Goal: Transaction & Acquisition: Book appointment/travel/reservation

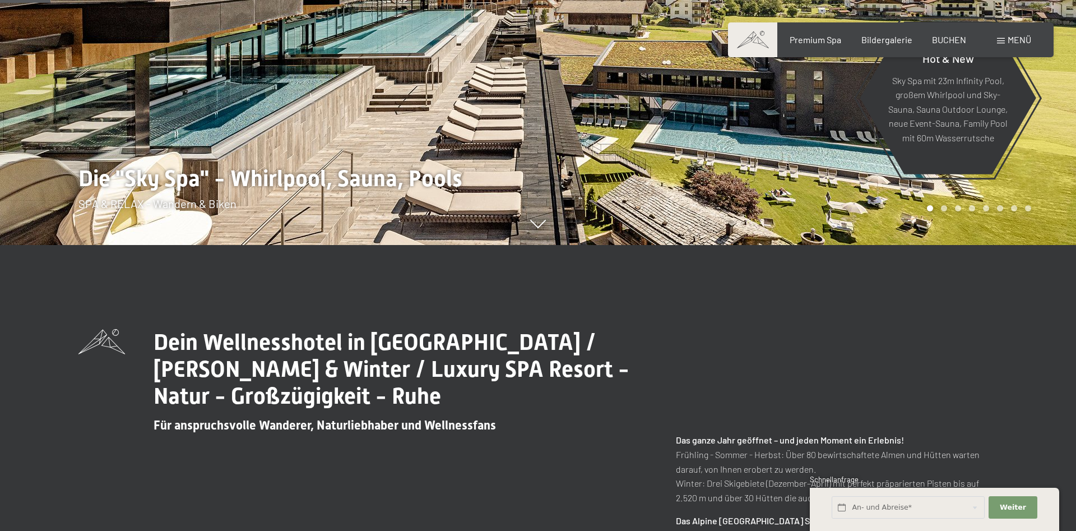
scroll to position [457, 0]
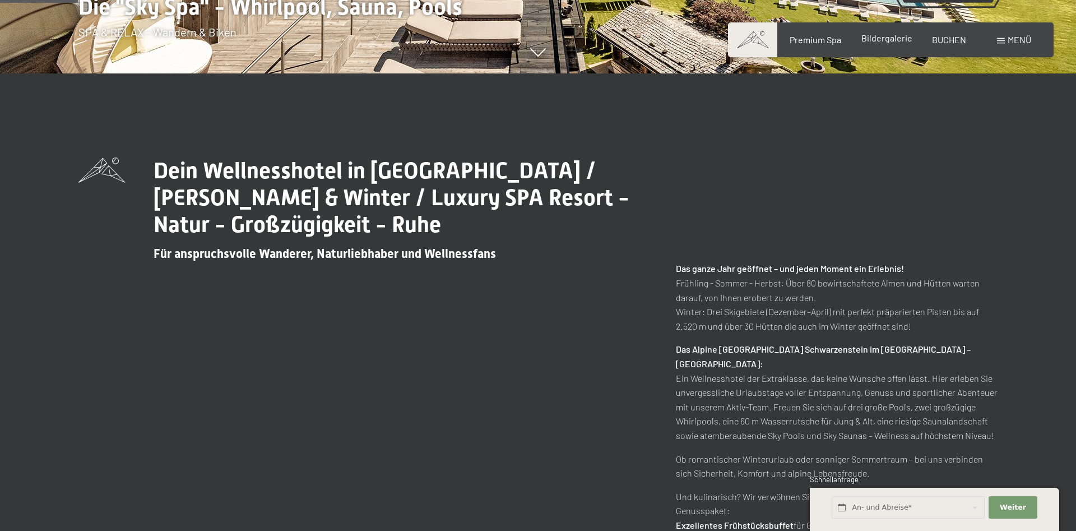
click at [883, 42] on span "Bildergalerie" at bounding box center [886, 38] width 51 height 11
click at [883, 35] on span "Bildergalerie" at bounding box center [886, 38] width 51 height 11
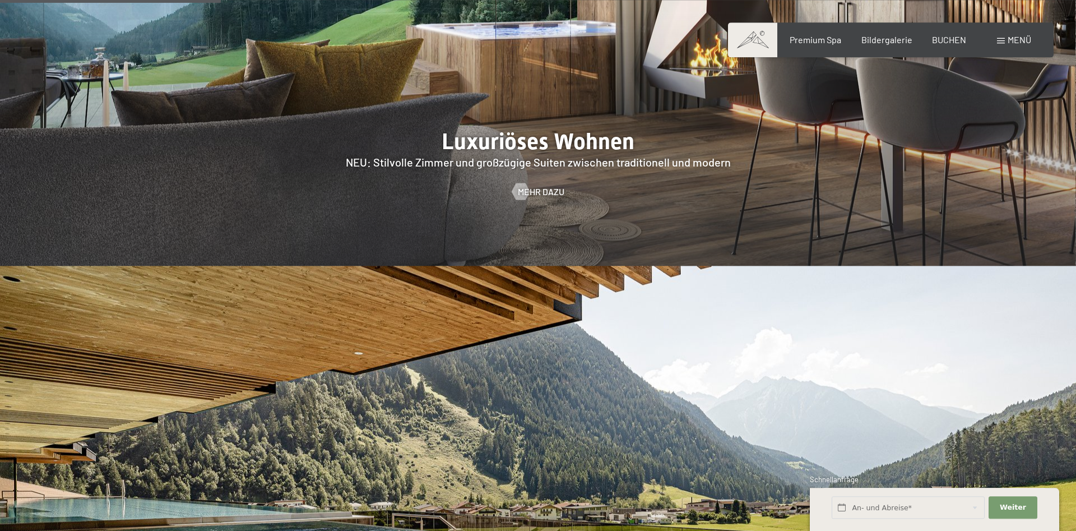
scroll to position [1372, 0]
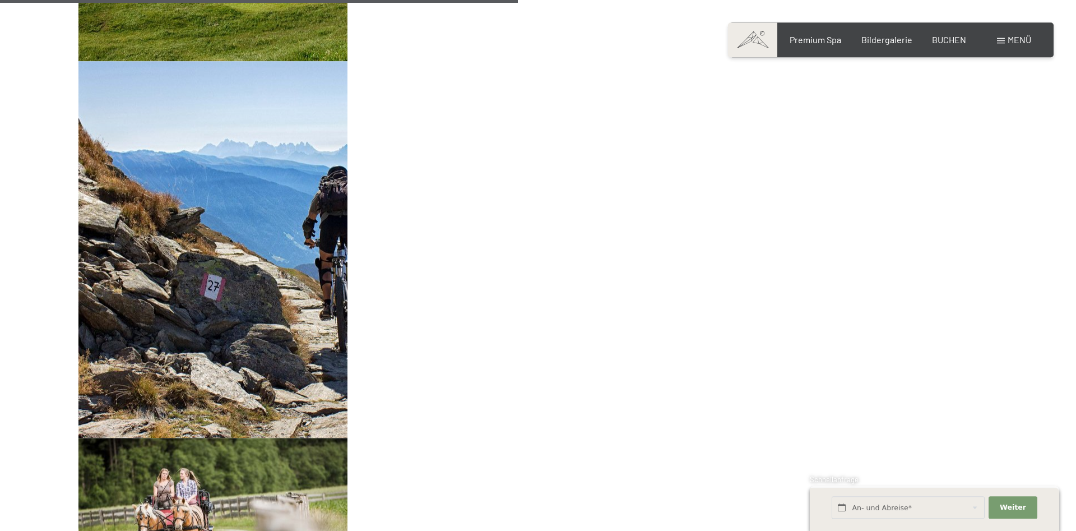
scroll to position [2172, 0]
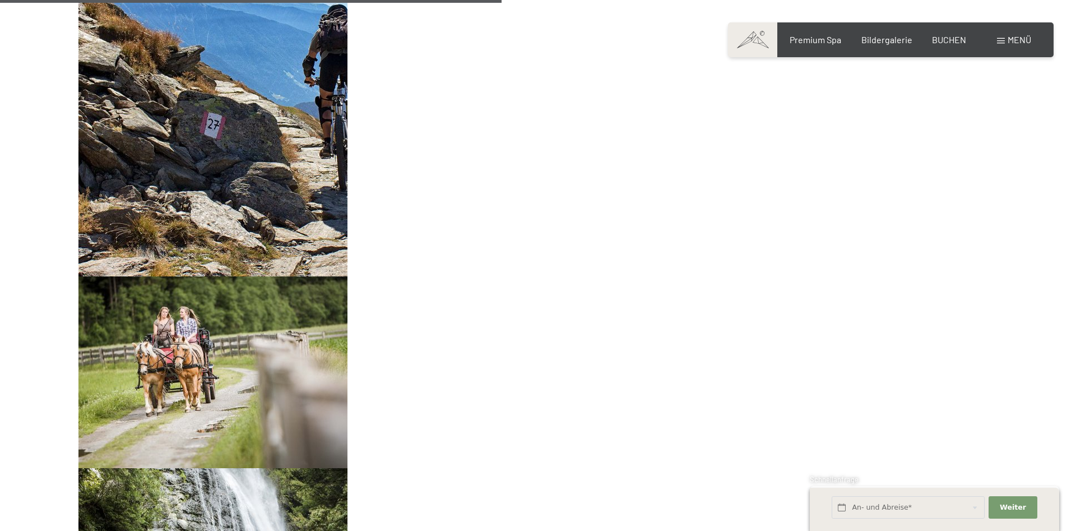
click at [1012, 38] on span "Menü" at bounding box center [1020, 39] width 24 height 11
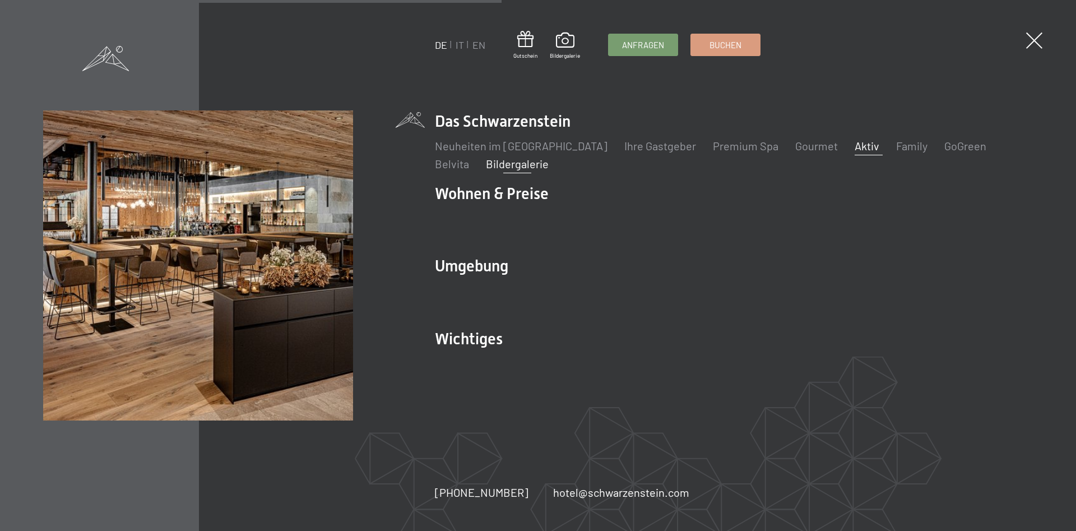
click at [855, 143] on link "Aktiv" at bounding box center [867, 145] width 25 height 13
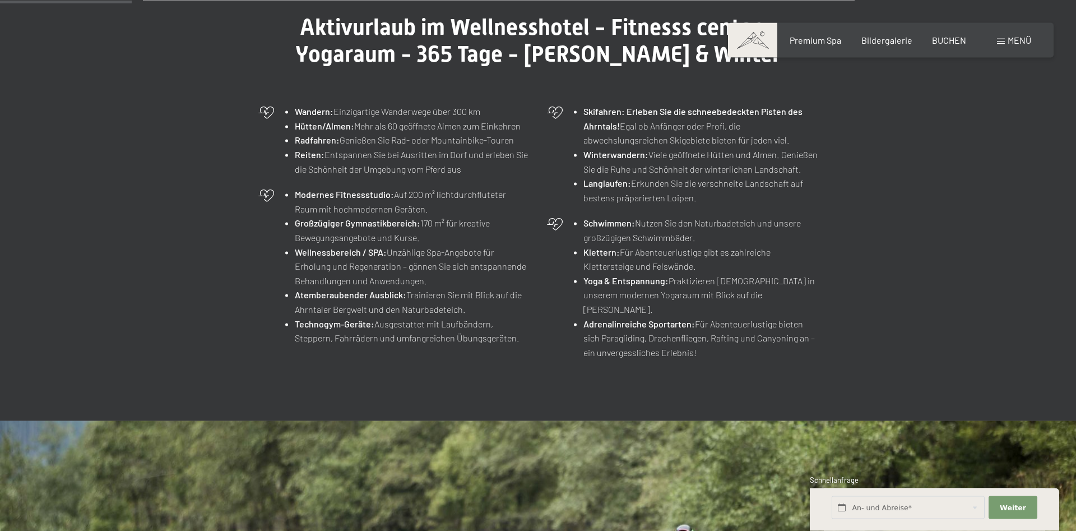
scroll to position [457, 0]
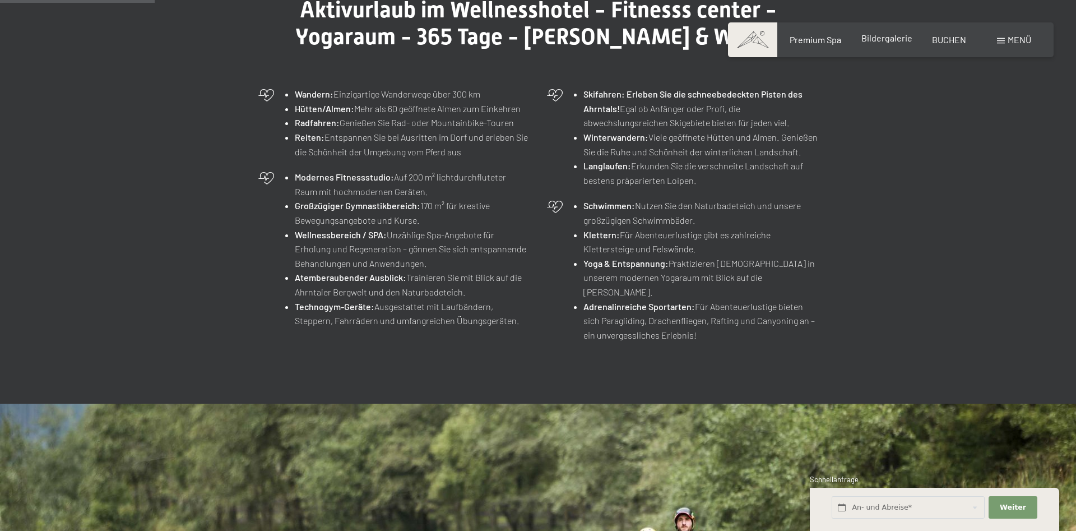
click at [894, 40] on span "Bildergalerie" at bounding box center [886, 38] width 51 height 11
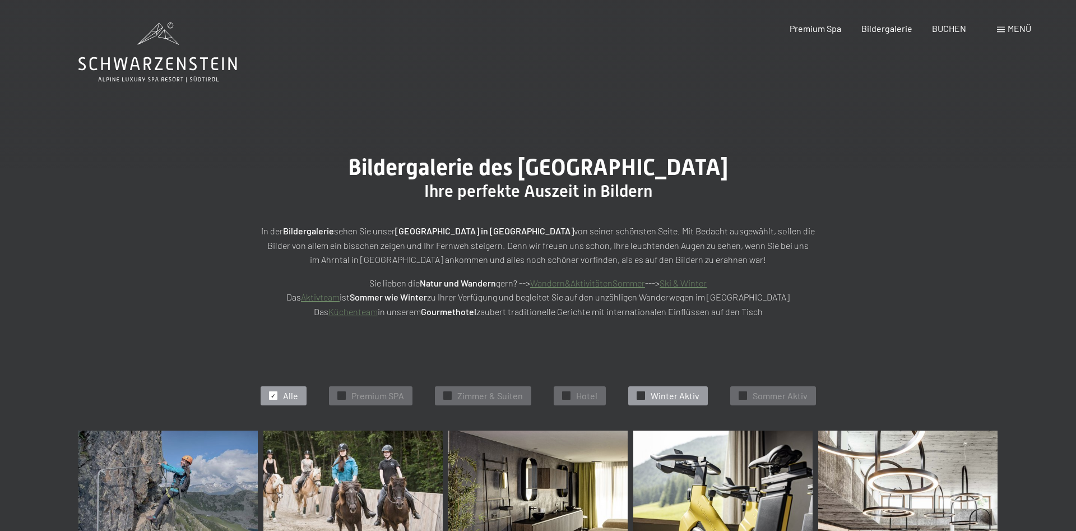
click at [660, 393] on span "Winter Aktiv" at bounding box center [675, 395] width 49 height 12
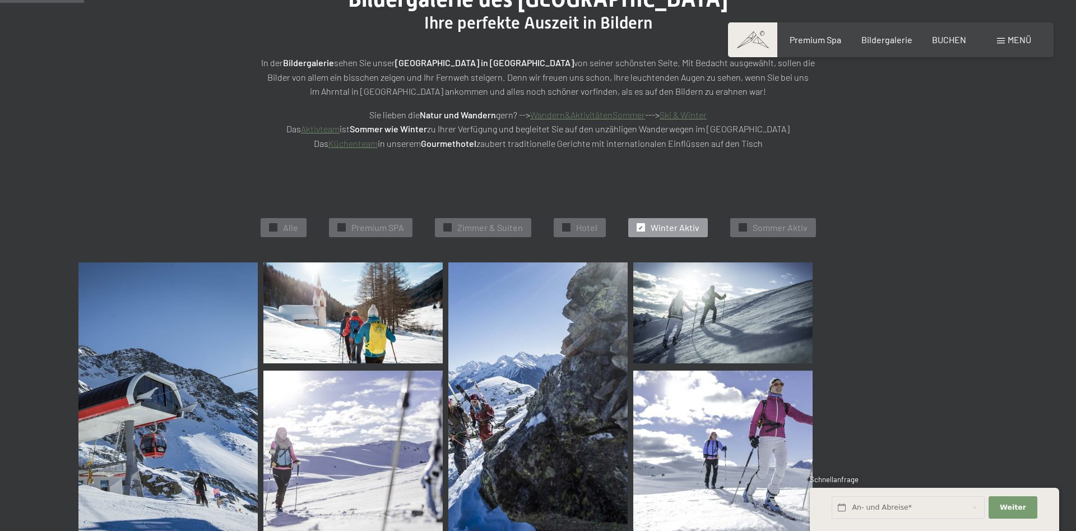
scroll to position [54, 0]
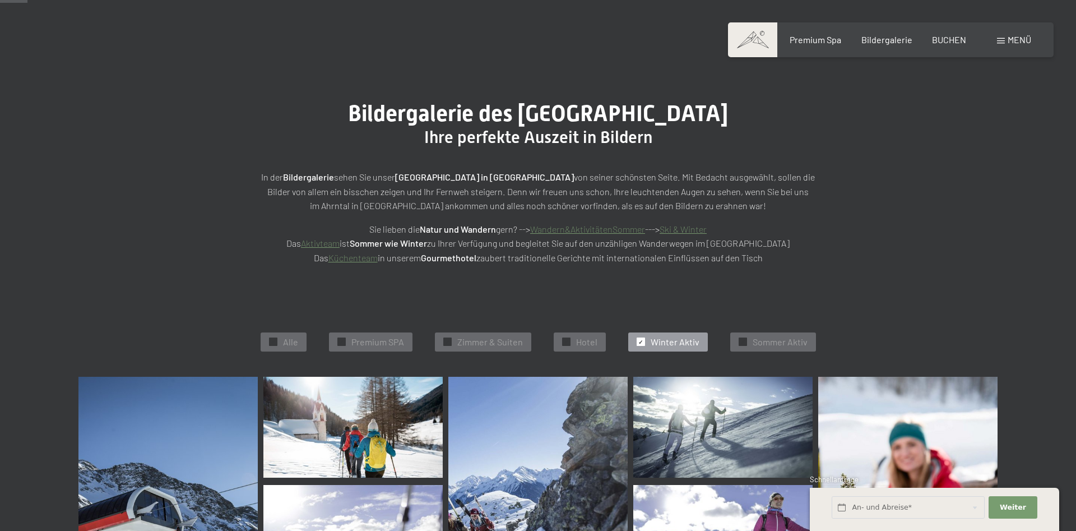
click at [686, 226] on link "Ski & Winter" at bounding box center [683, 229] width 47 height 11
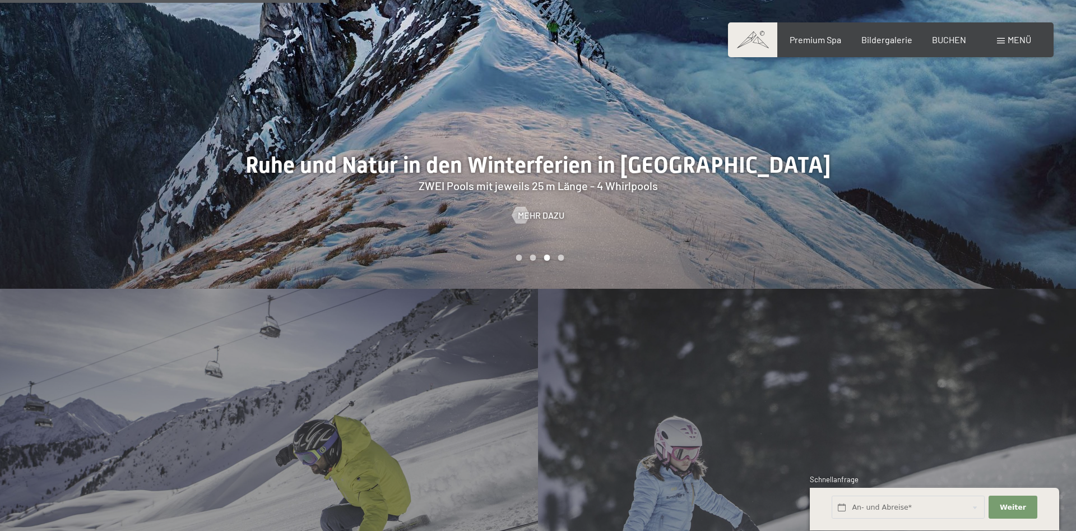
scroll to position [1601, 0]
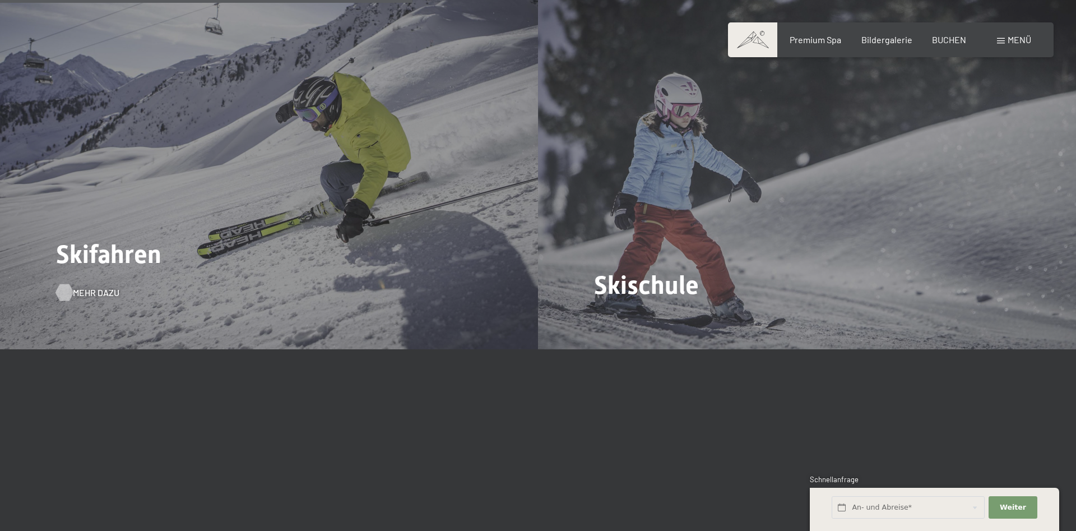
click at [69, 284] on div at bounding box center [64, 292] width 10 height 17
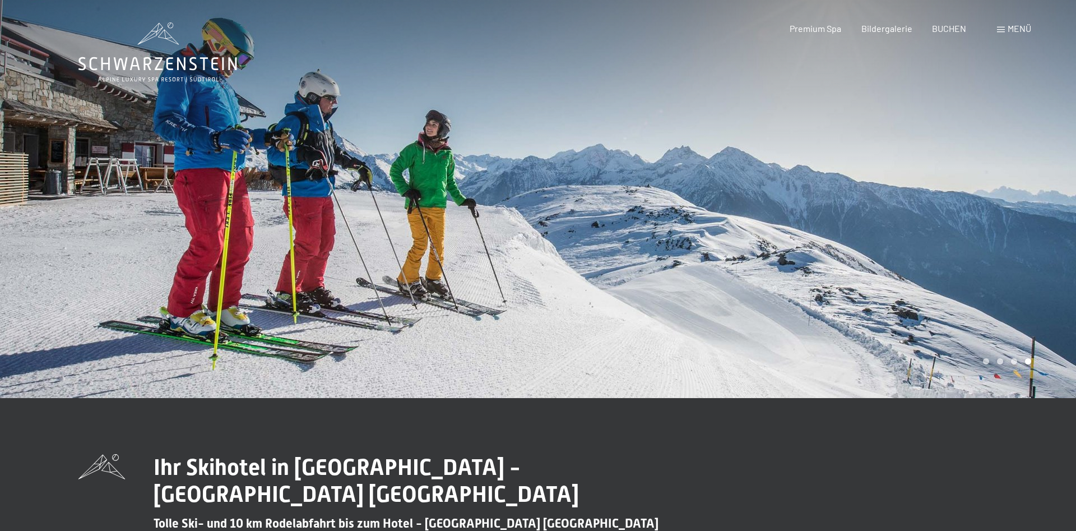
click at [157, 34] on icon at bounding box center [151, 33] width 26 height 22
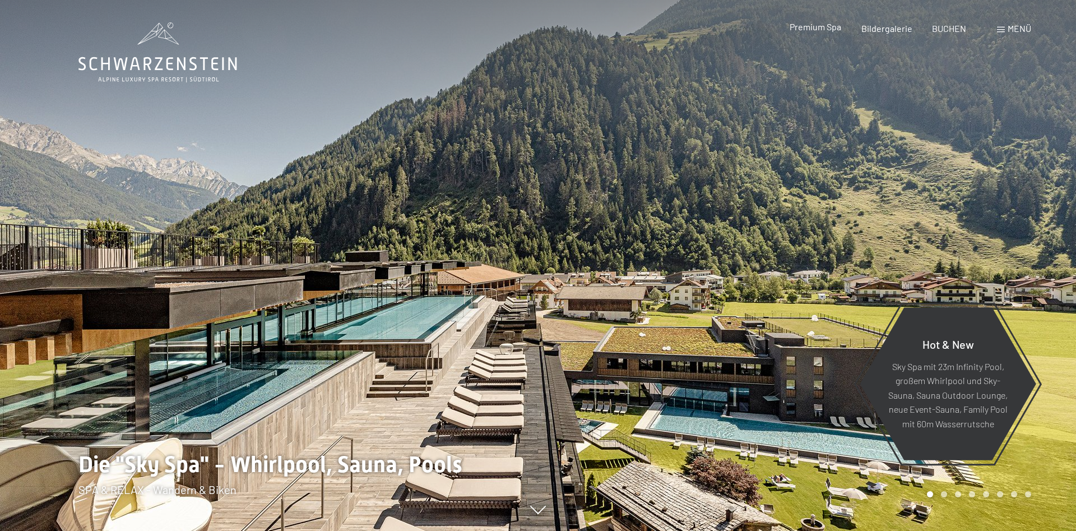
click at [815, 26] on span "Premium Spa" at bounding box center [816, 26] width 52 height 11
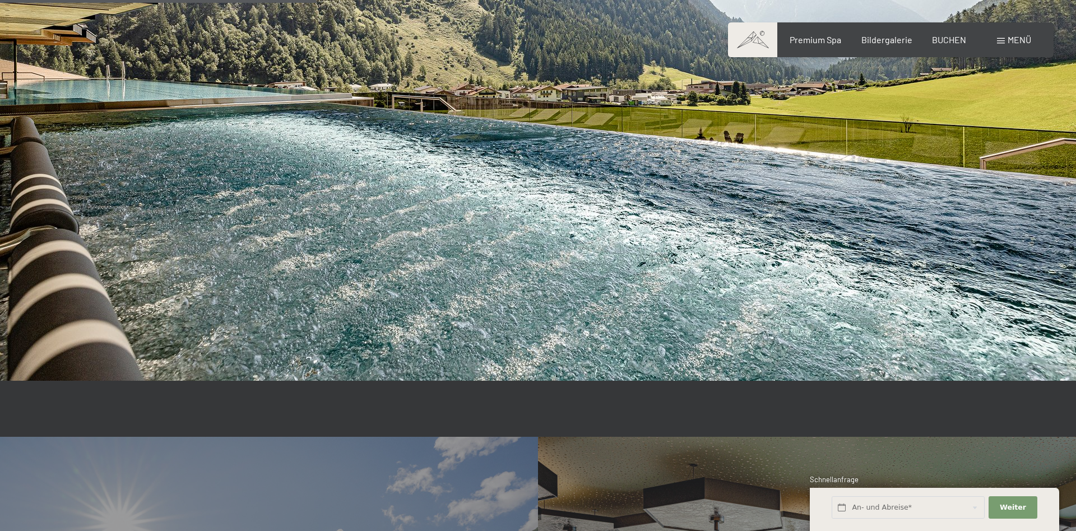
scroll to position [2801, 0]
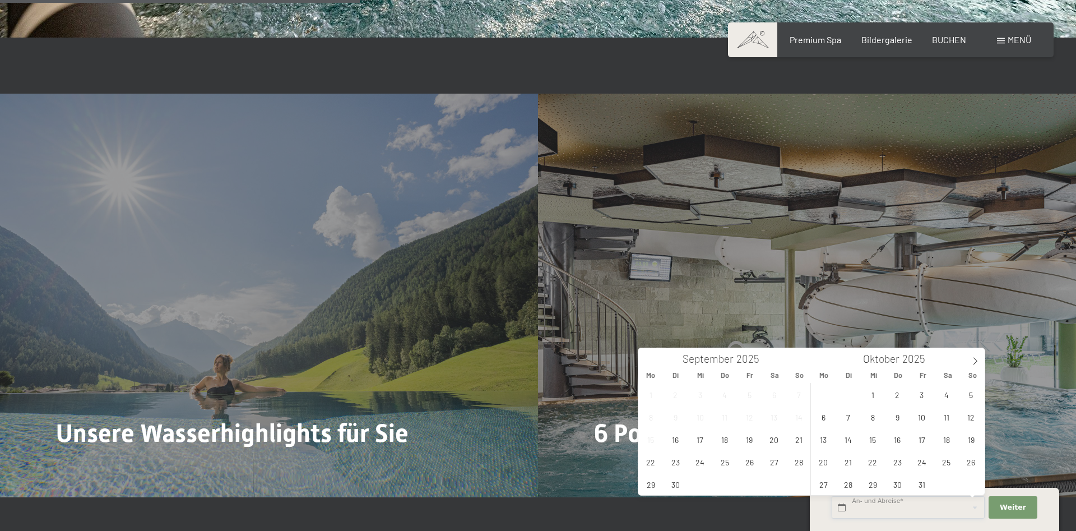
click at [889, 508] on input "text" at bounding box center [908, 507] width 153 height 23
click at [972, 356] on span at bounding box center [975, 357] width 19 height 19
click at [975, 358] on icon at bounding box center [975, 361] width 8 height 8
type input "2026"
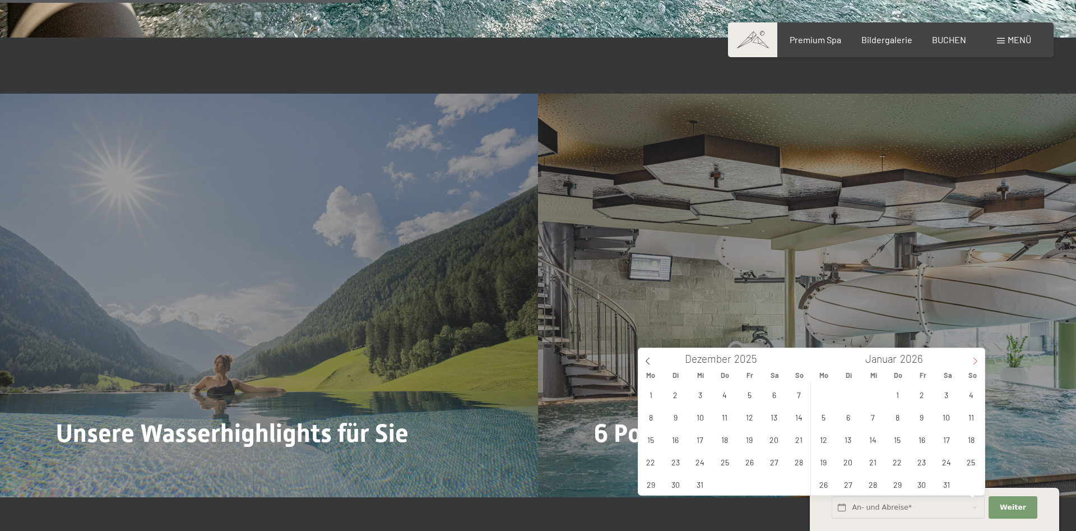
click at [975, 358] on icon at bounding box center [975, 361] width 8 height 8
type input "2026"
click at [945, 434] on span "14" at bounding box center [946, 439] width 22 height 22
click at [947, 458] on span "21" at bounding box center [946, 462] width 22 height 22
type input "Sa. 14.02.2026 - Sa. 21.02.2026"
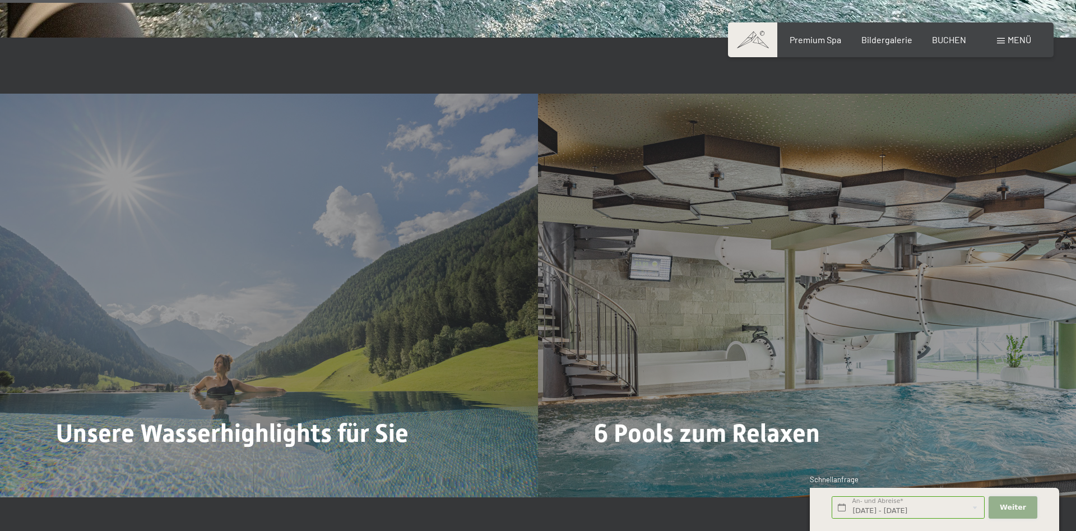
click at [1007, 502] on button "Weiter Adressfelder ausblenden" at bounding box center [1013, 507] width 48 height 23
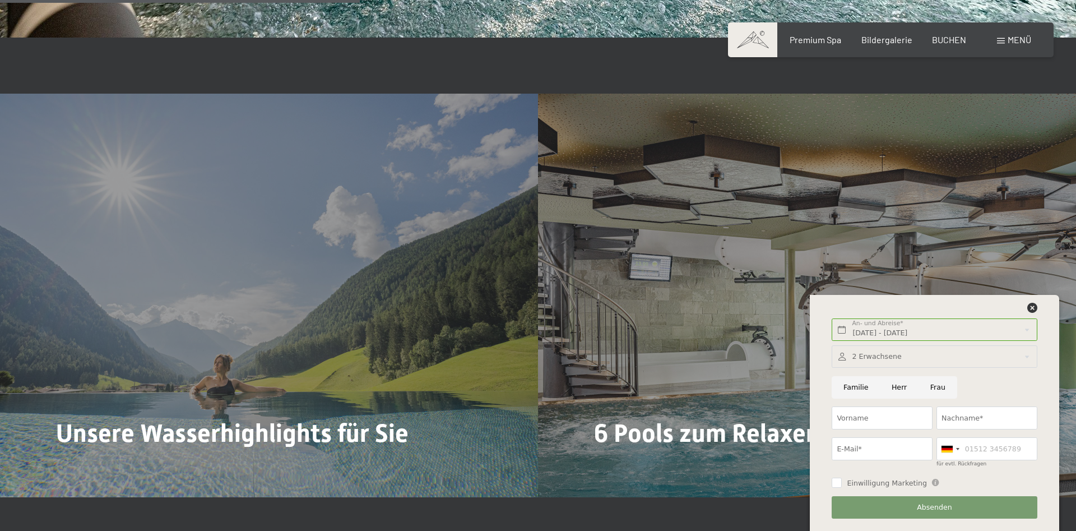
click at [874, 355] on div at bounding box center [934, 356] width 205 height 23
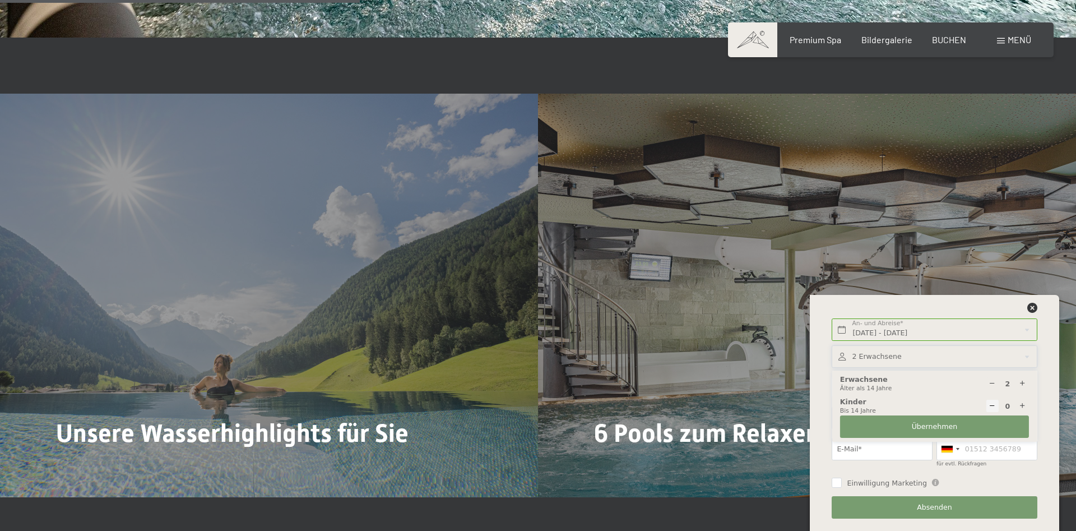
click at [1021, 405] on icon at bounding box center [1022, 405] width 7 height 7
type input "1"
select select
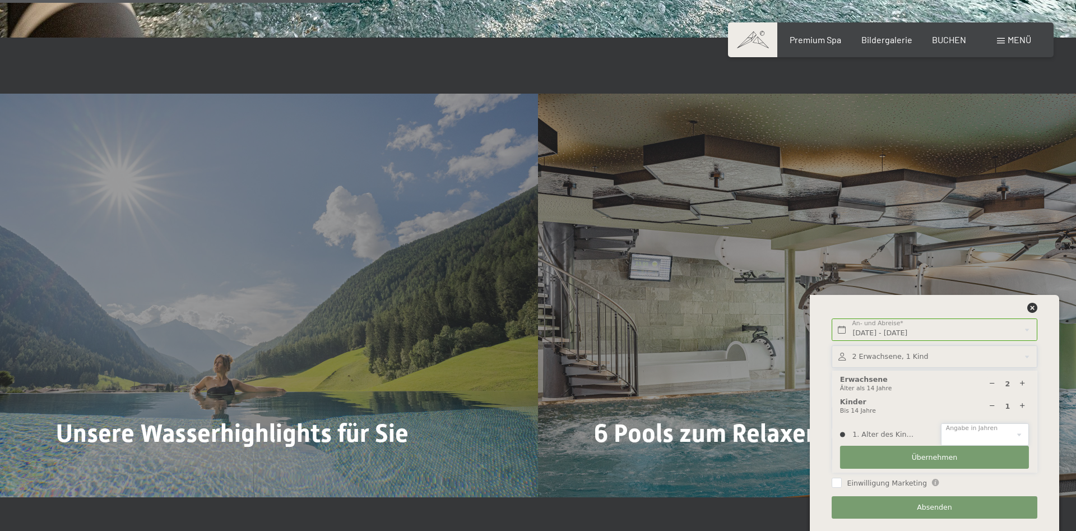
click at [941, 423] on select "0 1 2 3 4 5 6 7 8 9 10 11 12 13 14" at bounding box center [985, 434] width 88 height 23
click at [1044, 383] on div "Sa. 14.02.2026 - Sa. 21.02.2026 An- und Abreise* 7 Nächte Weiter Adressfelder a…" at bounding box center [934, 413] width 221 height 236
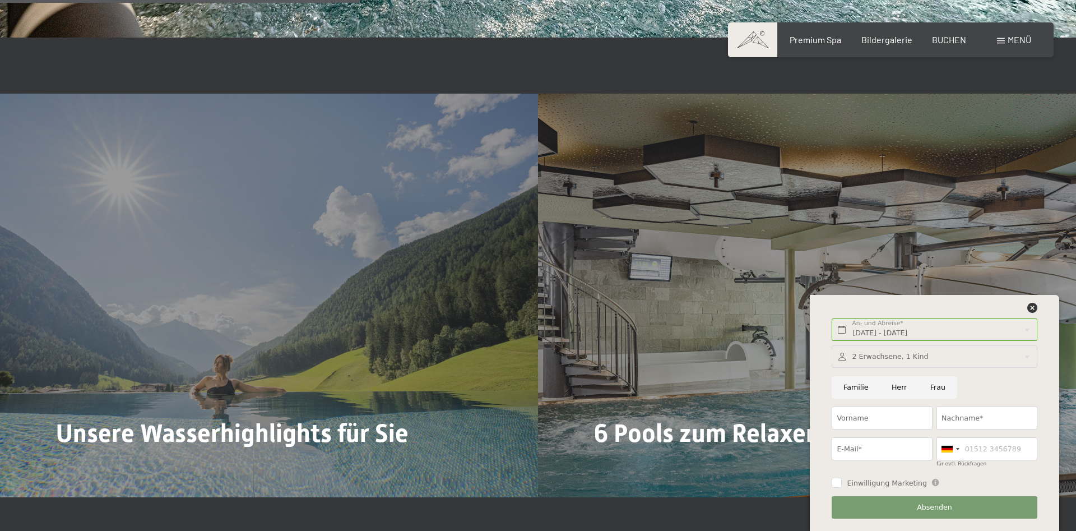
click at [845, 387] on input "Familie" at bounding box center [856, 387] width 48 height 23
radio input "true"
click at [893, 357] on div at bounding box center [934, 356] width 205 height 23
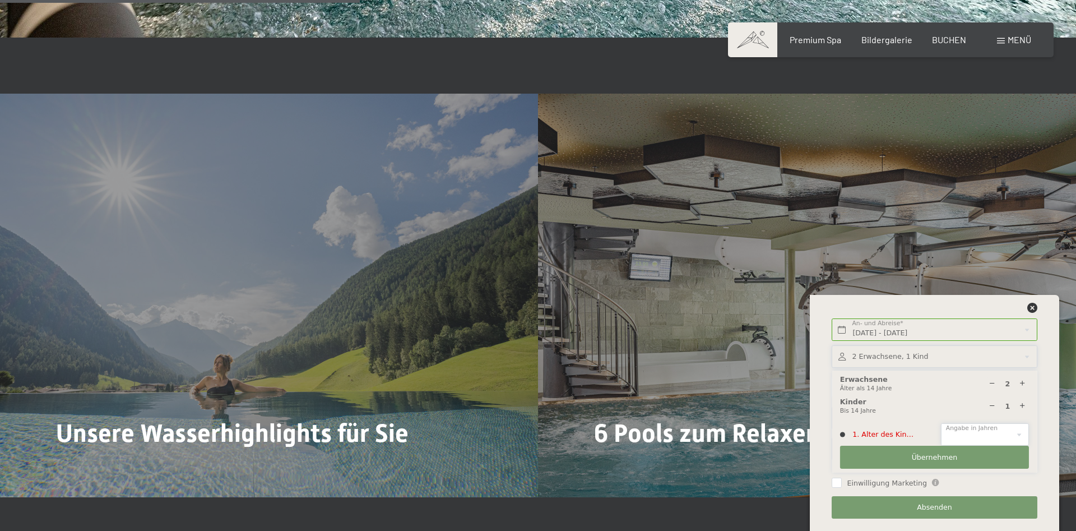
click at [941, 423] on select "0 1 2 3 4 5 6 7 8 9 10 11 12 13 14" at bounding box center [985, 434] width 88 height 23
click at [1051, 402] on div "Sa. 14.02.2026 - Sa. 21.02.2026 An- und Abreise* 7 Nächte Weiter Adressfelder a…" at bounding box center [934, 413] width 249 height 236
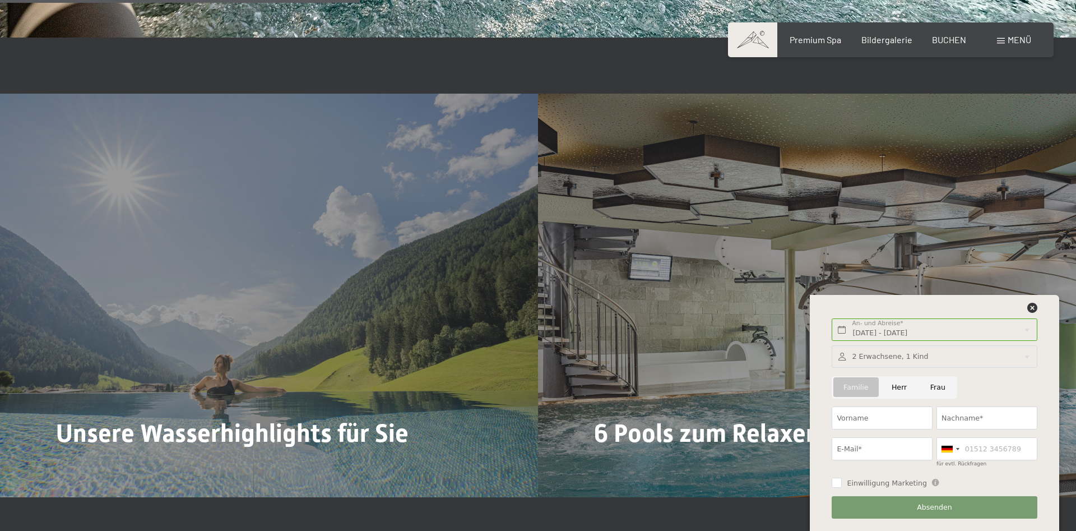
click at [878, 352] on div at bounding box center [934, 356] width 205 height 23
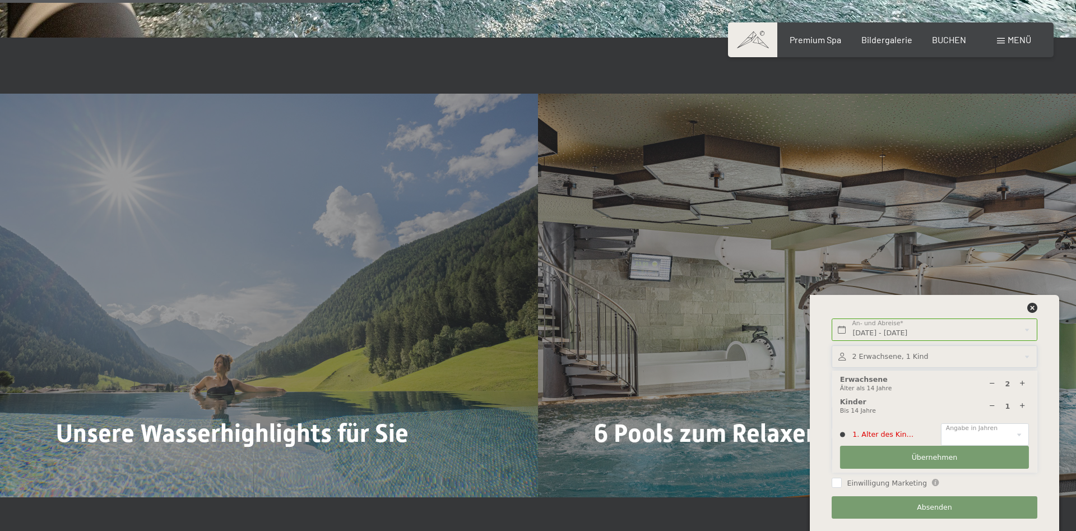
click at [1021, 383] on icon at bounding box center [1022, 383] width 7 height 7
type input "3"
click at [991, 406] on icon at bounding box center [992, 405] width 7 height 7
type input "0"
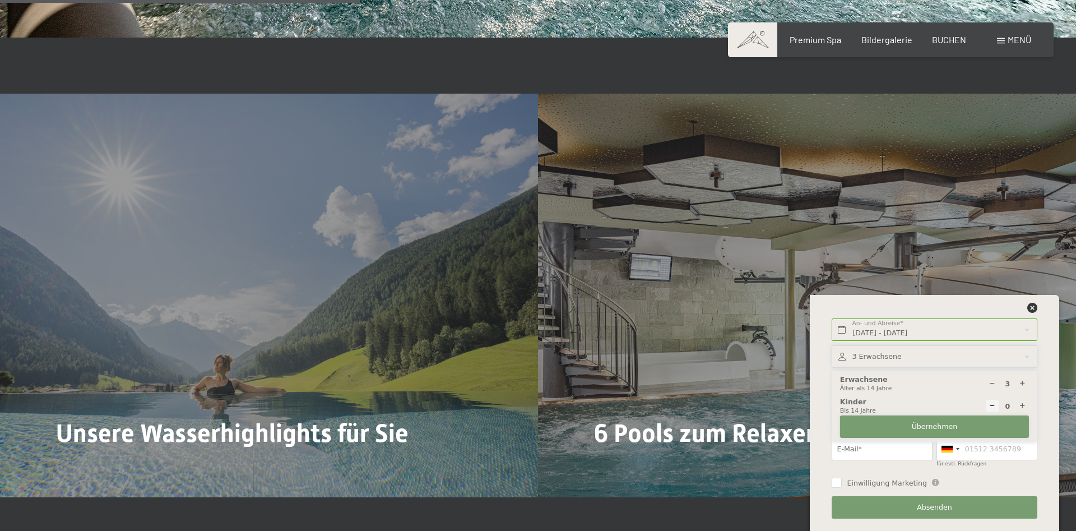
click at [917, 426] on span "Übernehmen" at bounding box center [935, 426] width 46 height 10
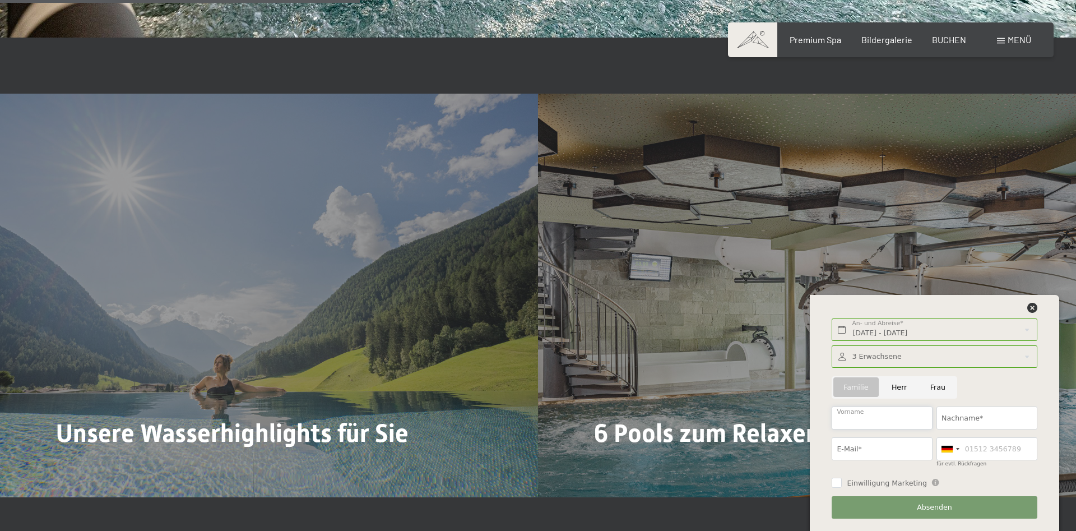
click at [867, 416] on input "Vorname" at bounding box center [882, 417] width 101 height 23
type input "Mario"
type input "Spitznagel"
type input "mario-spitznagel@web.de"
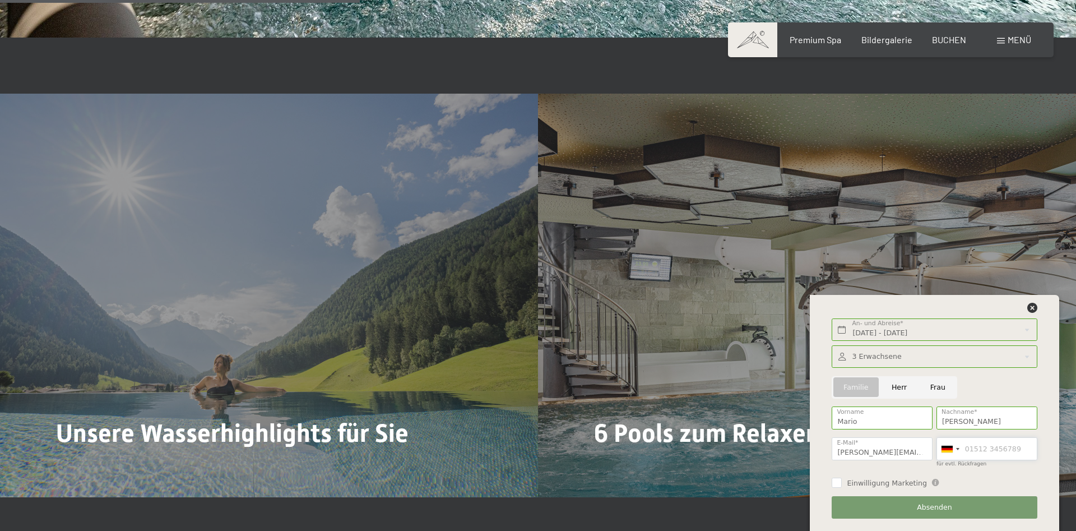
click at [985, 444] on input "für evtl. Rückfragen" at bounding box center [986, 448] width 101 height 23
type input "0174-6401506"
click at [899, 501] on button "Absenden" at bounding box center [934, 507] width 205 height 23
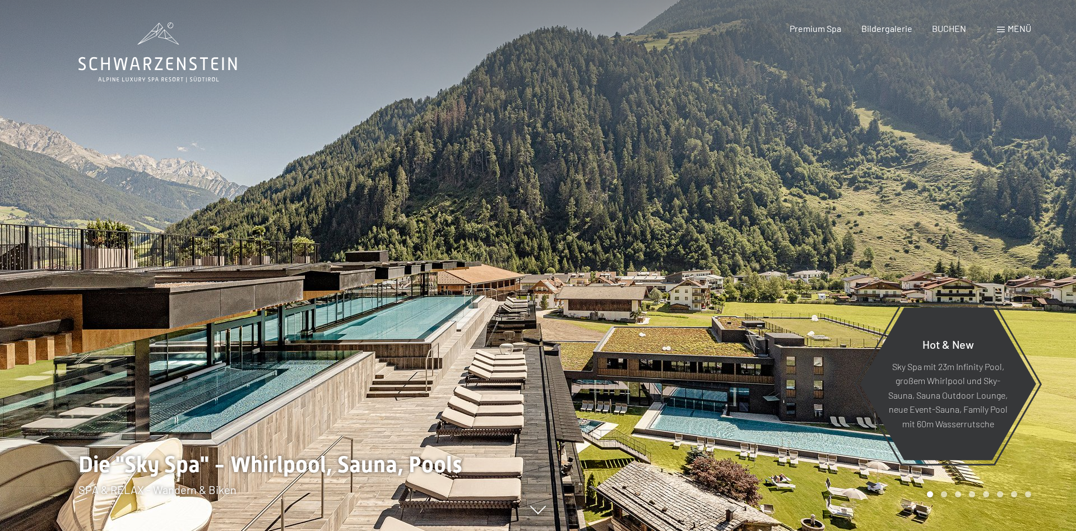
click at [1009, 27] on span "Menü" at bounding box center [1020, 28] width 24 height 11
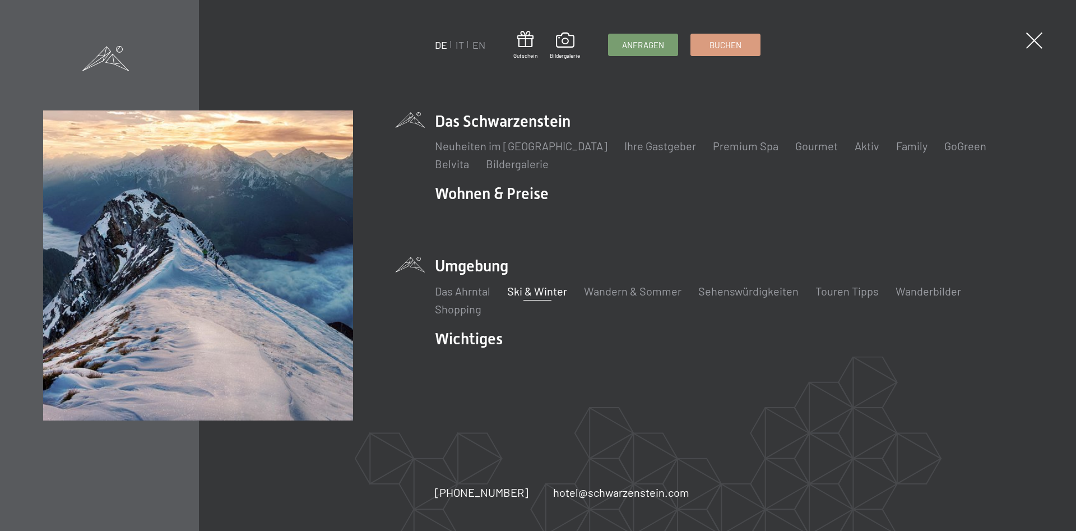
click at [531, 290] on link "Ski & Winter" at bounding box center [537, 290] width 60 height 13
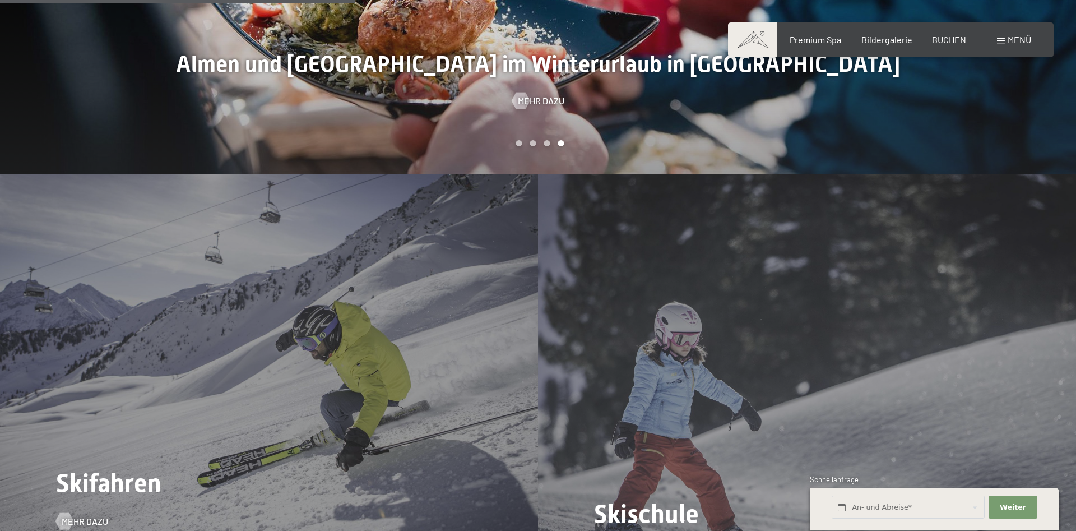
scroll to position [1486, 0]
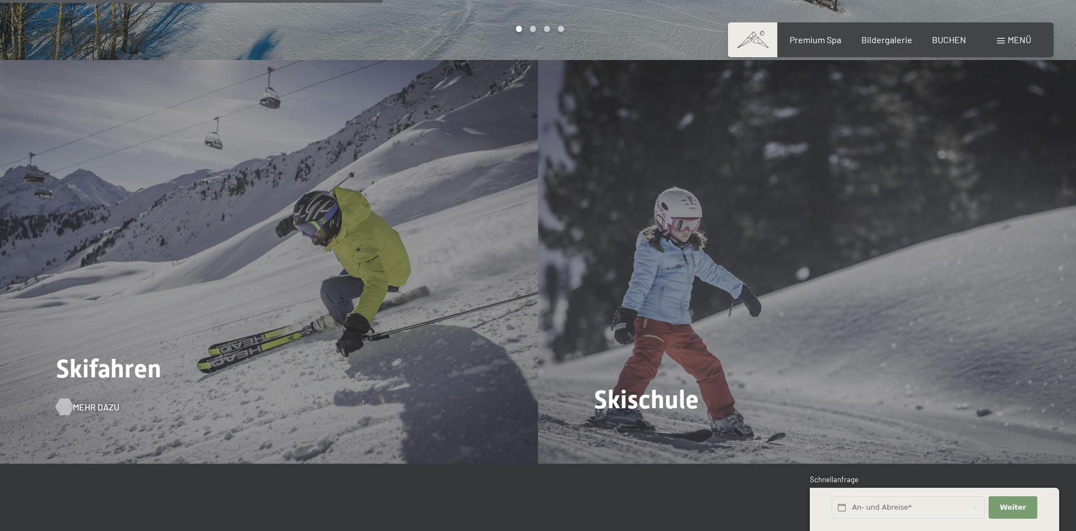
click at [94, 401] on span "Mehr dazu" at bounding box center [96, 407] width 47 height 12
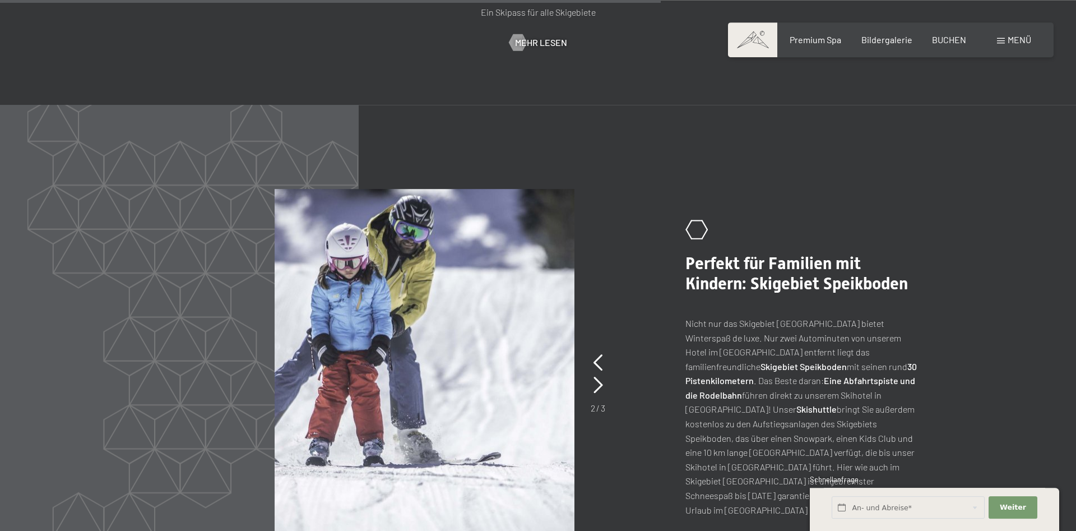
scroll to position [2515, 0]
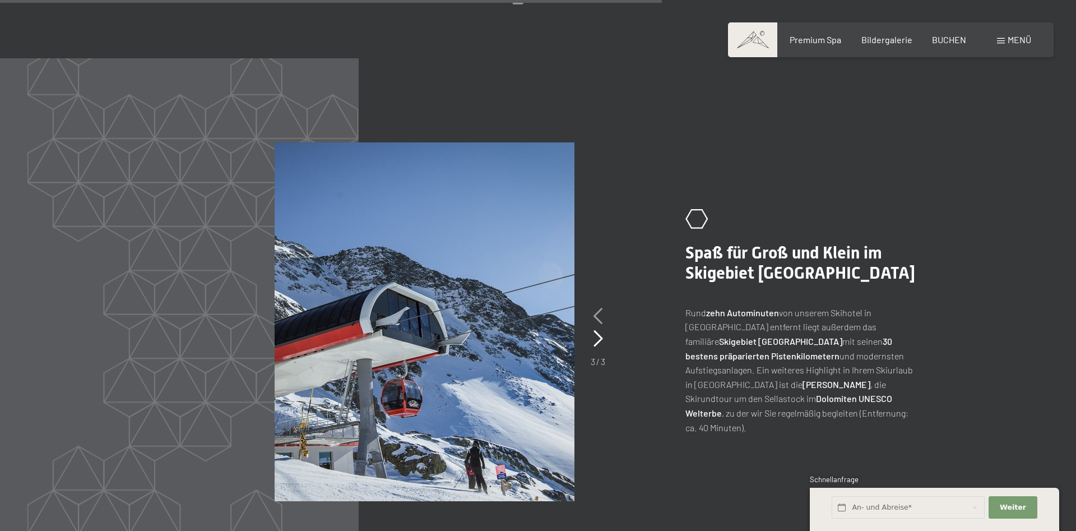
click at [599, 308] on icon at bounding box center [598, 316] width 10 height 17
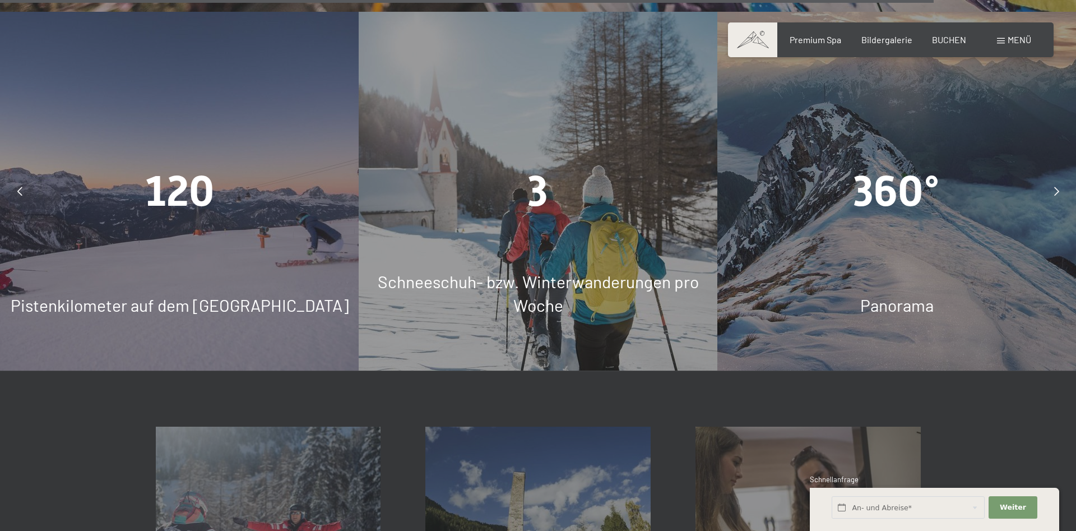
scroll to position [3601, 0]
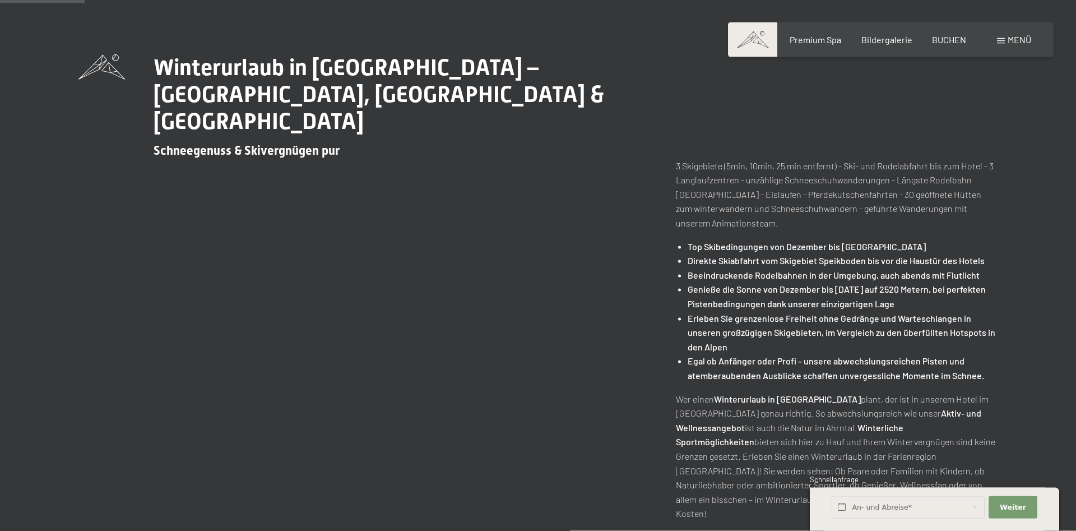
scroll to position [400, 0]
drag, startPoint x: 778, startPoint y: 233, endPoint x: 865, endPoint y: 236, distance: 86.4
click at [865, 254] on strong "Direkte Skiabfahrt vom Skigebiet Speikboden bis vor die Haustür des Hotels" at bounding box center [836, 259] width 297 height 11
copy strong "Skigebiet Speikboden"
